Goal: Task Accomplishment & Management: Manage account settings

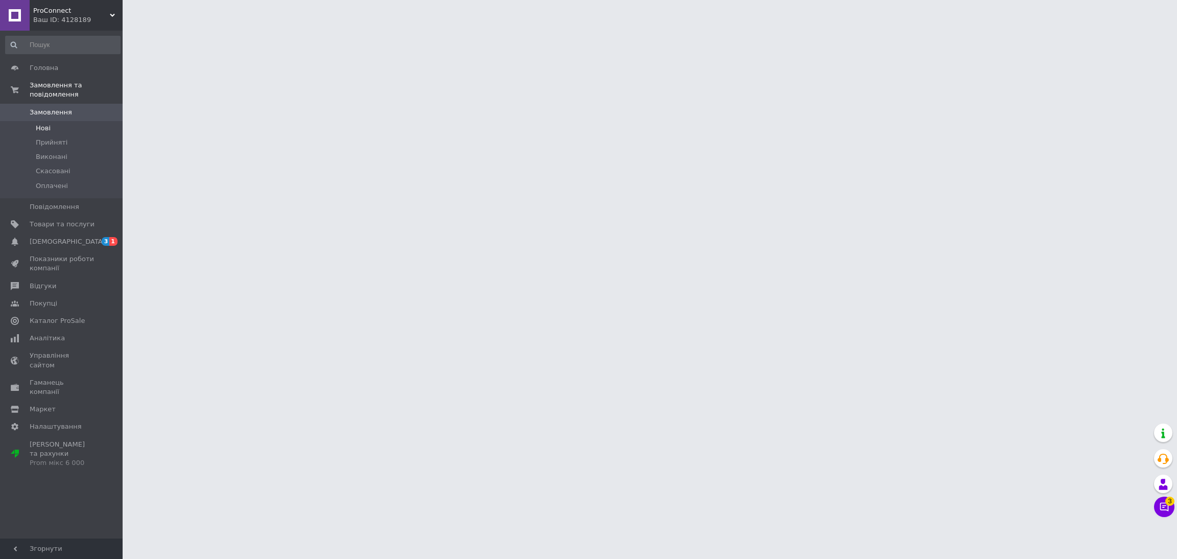
click at [53, 121] on li "Нові" at bounding box center [63, 128] width 126 height 14
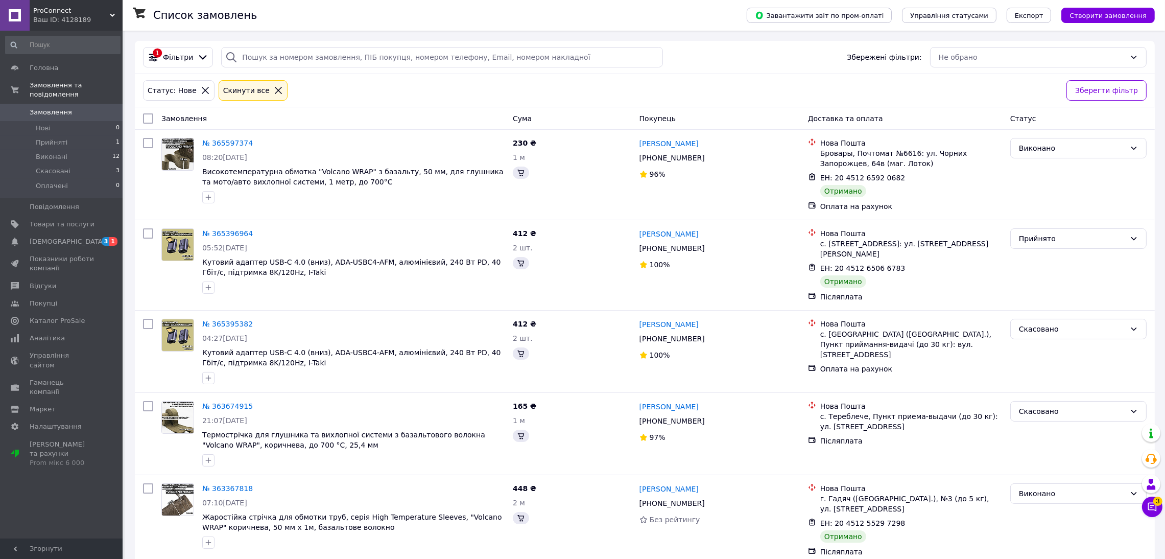
click at [55, 108] on span "Замовлення" at bounding box center [51, 112] width 42 height 9
